Goal: Task Accomplishment & Management: Manage account settings

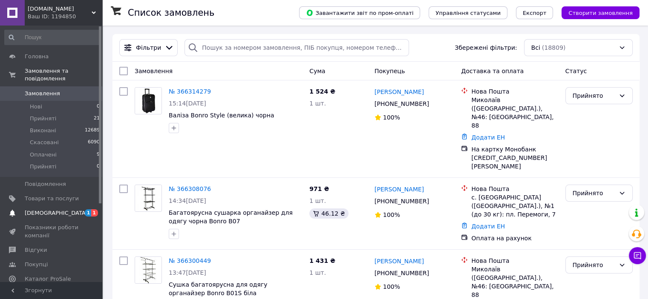
click at [46, 210] on span "[DEMOGRAPHIC_DATA]" at bounding box center [56, 214] width 63 height 8
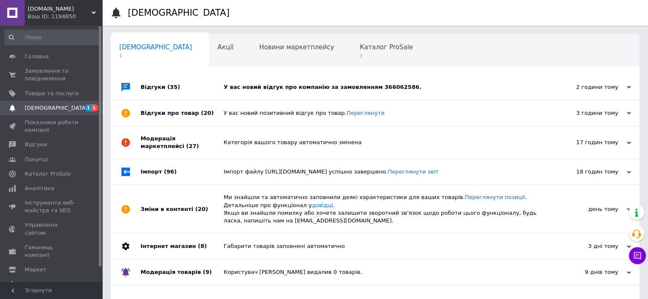
click at [257, 88] on div "У вас новий відгук про компанію за замовленням 366062586." at bounding box center [385, 87] width 322 height 8
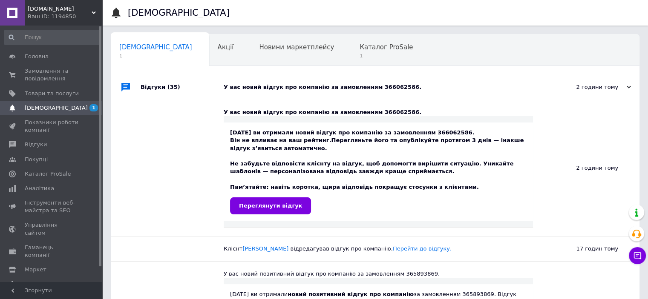
click at [257, 88] on div "У вас новий відгук про компанію за замовленням 366062586." at bounding box center [385, 87] width 322 height 8
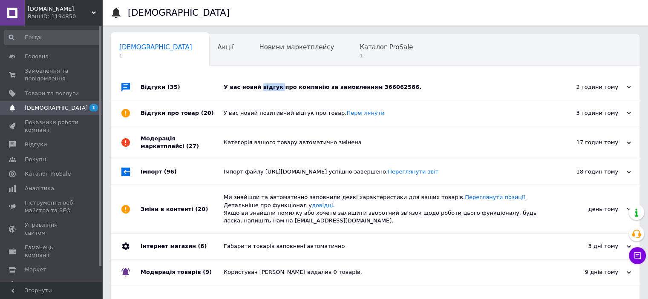
click at [257, 88] on div "У вас новий відгук про компанію за замовленням 366062586." at bounding box center [385, 87] width 322 height 8
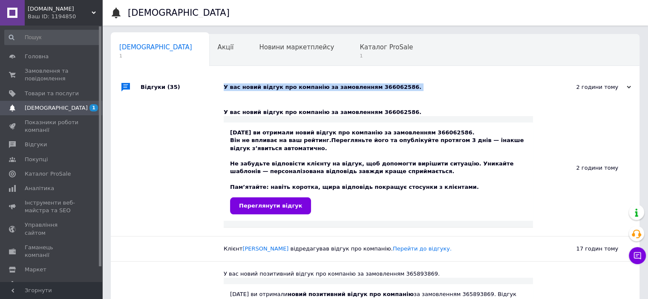
click at [257, 88] on div "У вас новий відгук про компанію за замовленням 366062586." at bounding box center [385, 87] width 322 height 8
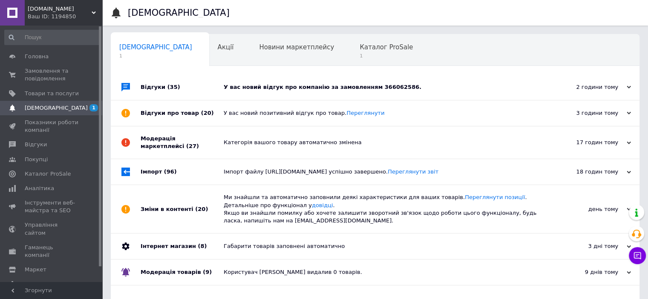
click at [279, 115] on div "У вас новий позитивний відгук про товар. Переглянути" at bounding box center [385, 113] width 322 height 8
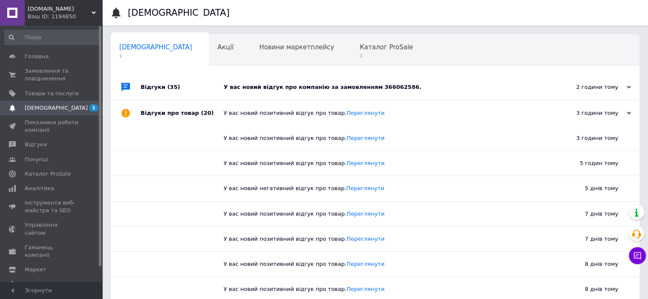
click at [279, 115] on div "У вас новий позитивний відгук про товар. Переглянути" at bounding box center [385, 113] width 322 height 8
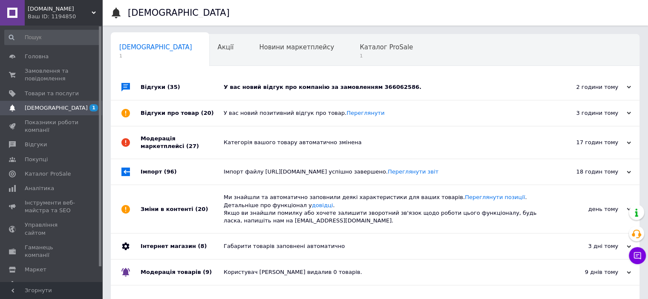
click at [285, 84] on div "У вас новий відгук про компанію за замовленням 366062586." at bounding box center [385, 87] width 322 height 8
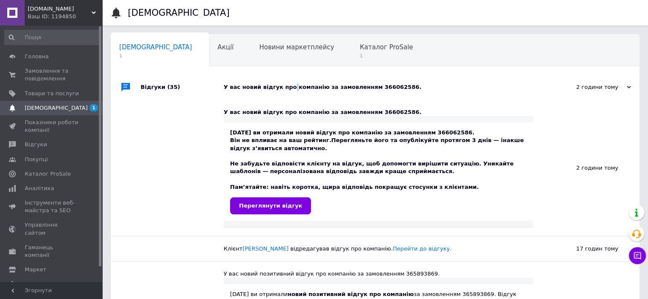
click at [285, 84] on div "У вас новий відгук про компанію за замовленням 366062586." at bounding box center [385, 87] width 322 height 8
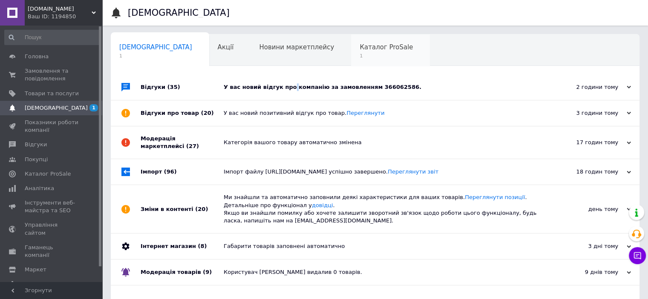
click at [360, 46] on span "Каталог ProSale" at bounding box center [386, 47] width 53 height 8
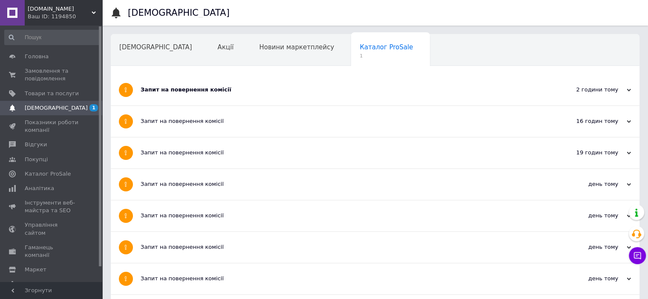
click at [321, 91] on div "Запит на повернення комісії" at bounding box center [343, 90] width 405 height 8
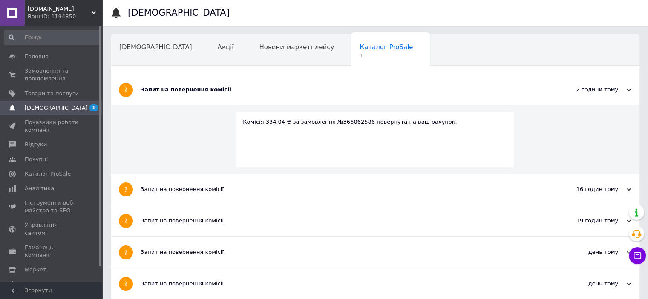
click at [339, 123] on div "Комісія 334,04 ₴ за замовлення №366062586 повернута на ваш рахунок." at bounding box center [375, 122] width 265 height 8
copy div "366062586"
click at [300, 101] on div "Запит на повернення комісії" at bounding box center [343, 90] width 405 height 31
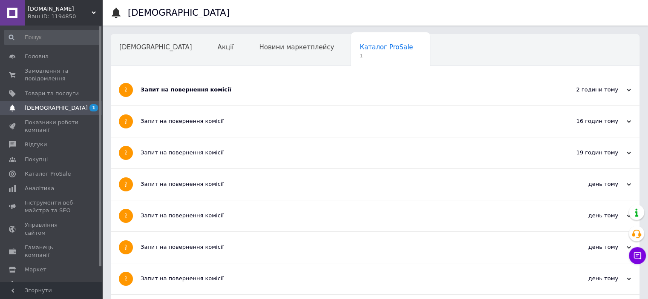
click at [300, 101] on div "Запит на повернення комісії" at bounding box center [343, 90] width 405 height 31
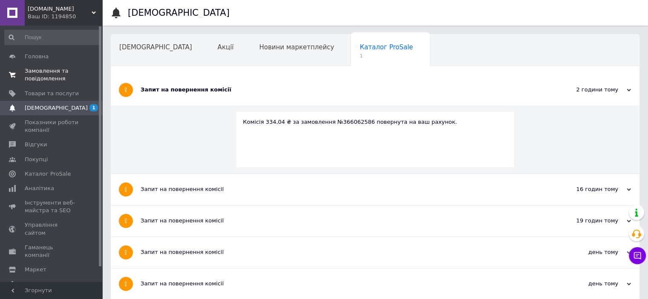
click at [40, 71] on span "Замовлення та повідомлення" at bounding box center [52, 74] width 54 height 15
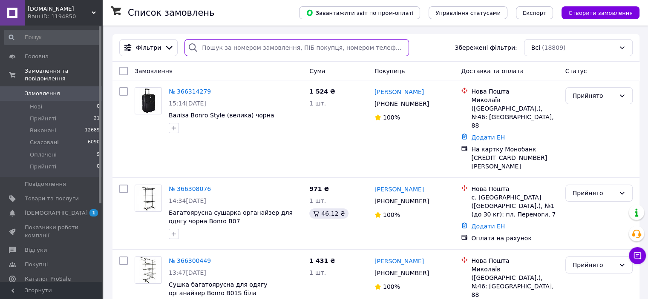
paste input "366062586"
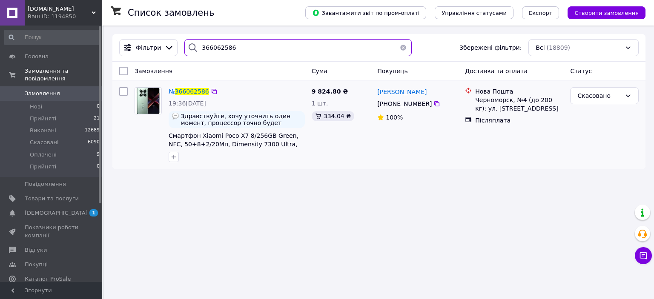
type input "366062586"
click at [147, 107] on img at bounding box center [148, 101] width 26 height 26
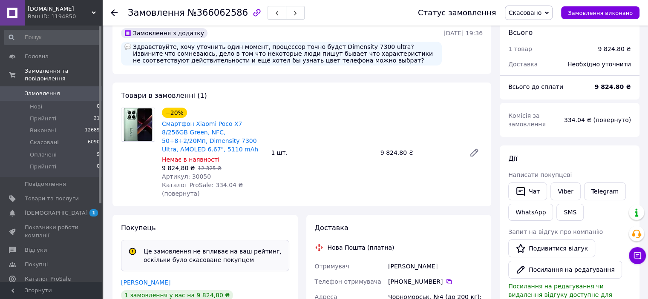
scroll to position [128, 0]
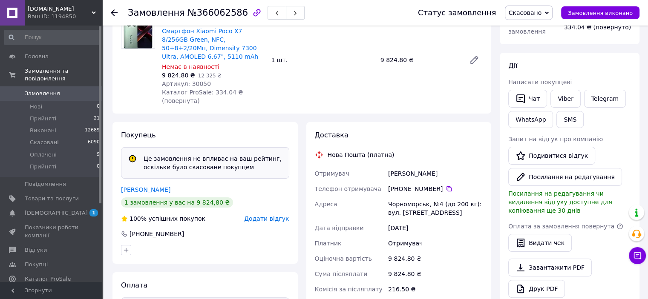
click at [394, 166] on div "Кардаш Виталина" at bounding box center [435, 173] width 98 height 15
copy div "Кардаш Виталина"
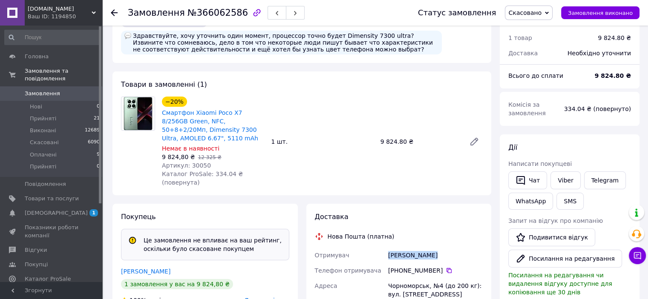
scroll to position [43, 0]
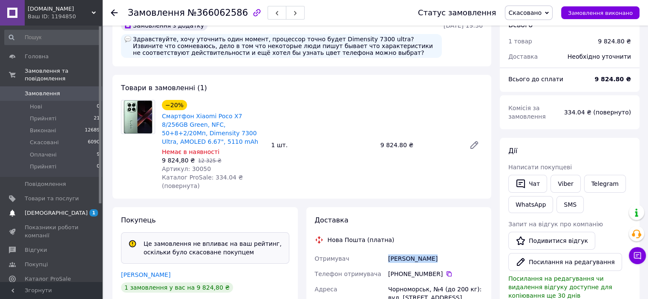
click at [56, 210] on span "[DEMOGRAPHIC_DATA]" at bounding box center [52, 214] width 54 height 8
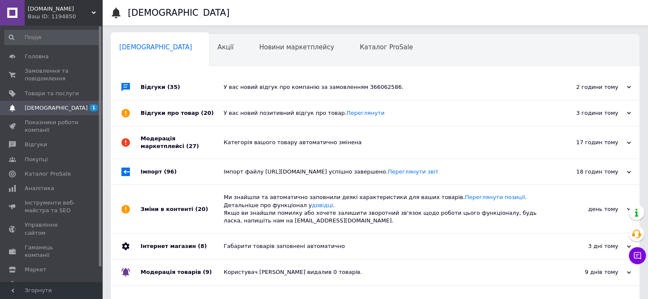
click at [270, 83] on div "У вас новий відгук про компанію за замовленням 366062586." at bounding box center [385, 87] width 322 height 8
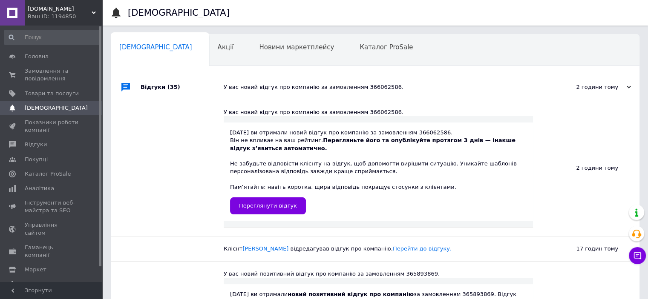
click at [270, 83] on div "У вас новий відгук про компанію за замовленням 366062586." at bounding box center [385, 87] width 322 height 8
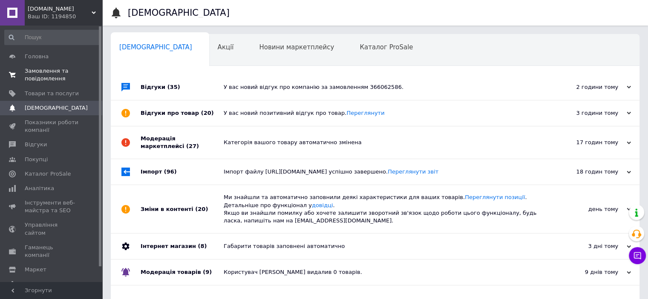
click at [56, 69] on span "Замовлення та повідомлення" at bounding box center [52, 74] width 54 height 15
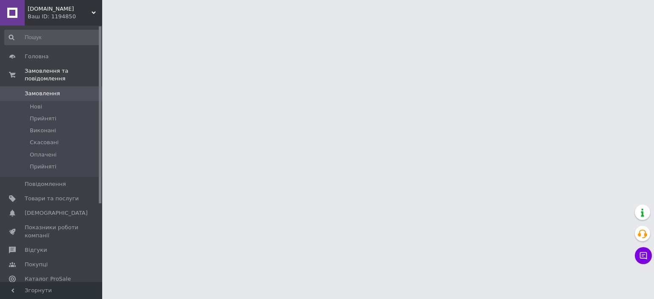
drag, startPoint x: 0, startPoint y: 0, endPoint x: 107, endPoint y: 135, distance: 172.8
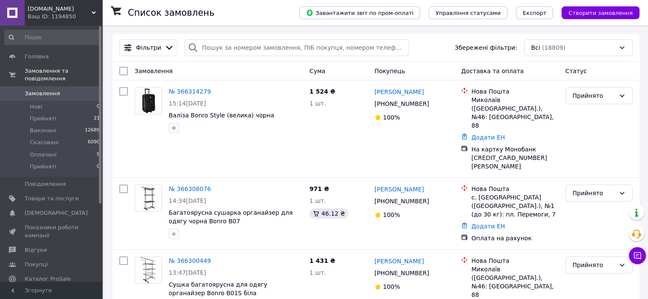
drag, startPoint x: 107, startPoint y: 135, endPoint x: 107, endPoint y: 53, distance: 82.6
